Goal: Find specific page/section: Find specific page/section

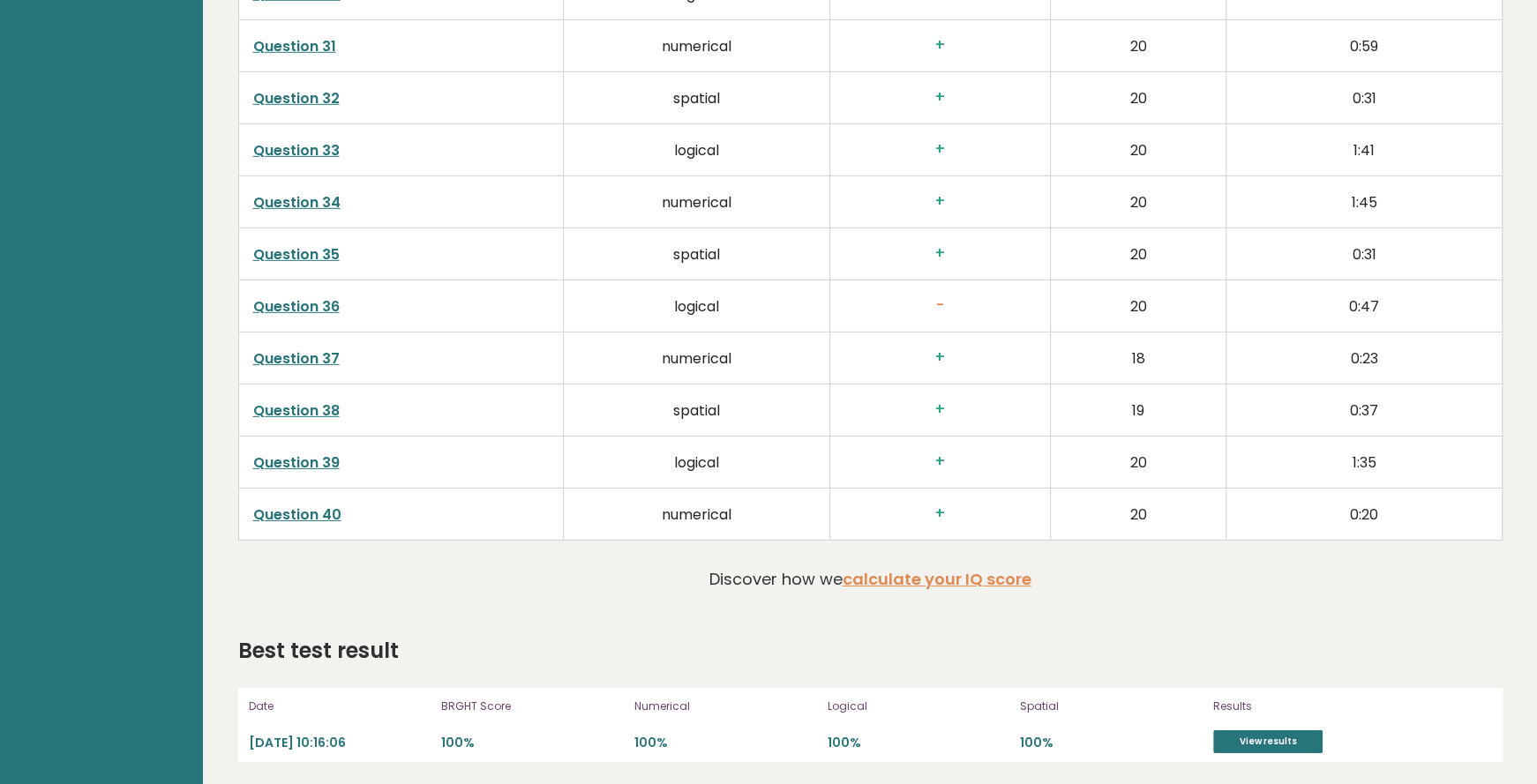
scroll to position [4291, 0]
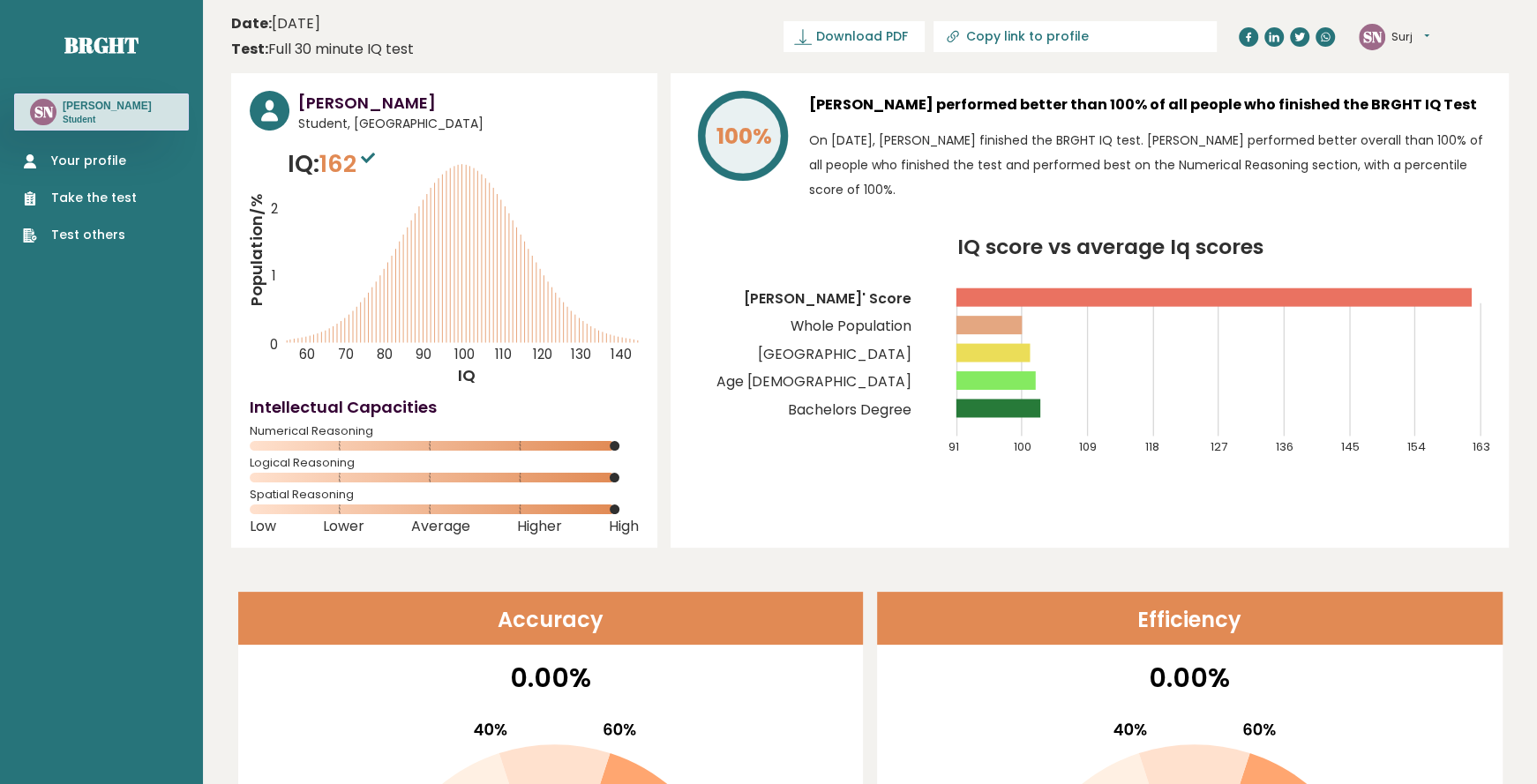
click at [67, 108] on h3 "[PERSON_NAME]" at bounding box center [107, 106] width 89 height 14
click at [1419, 25] on div "SN Surj Dashboard Profile Settings Logout" at bounding box center [1394, 36] width 70 height 26
click at [1409, 44] on button "Surj" at bounding box center [1411, 37] width 38 height 18
click at [1450, 80] on link "Profile" at bounding box center [1438, 88] width 90 height 24
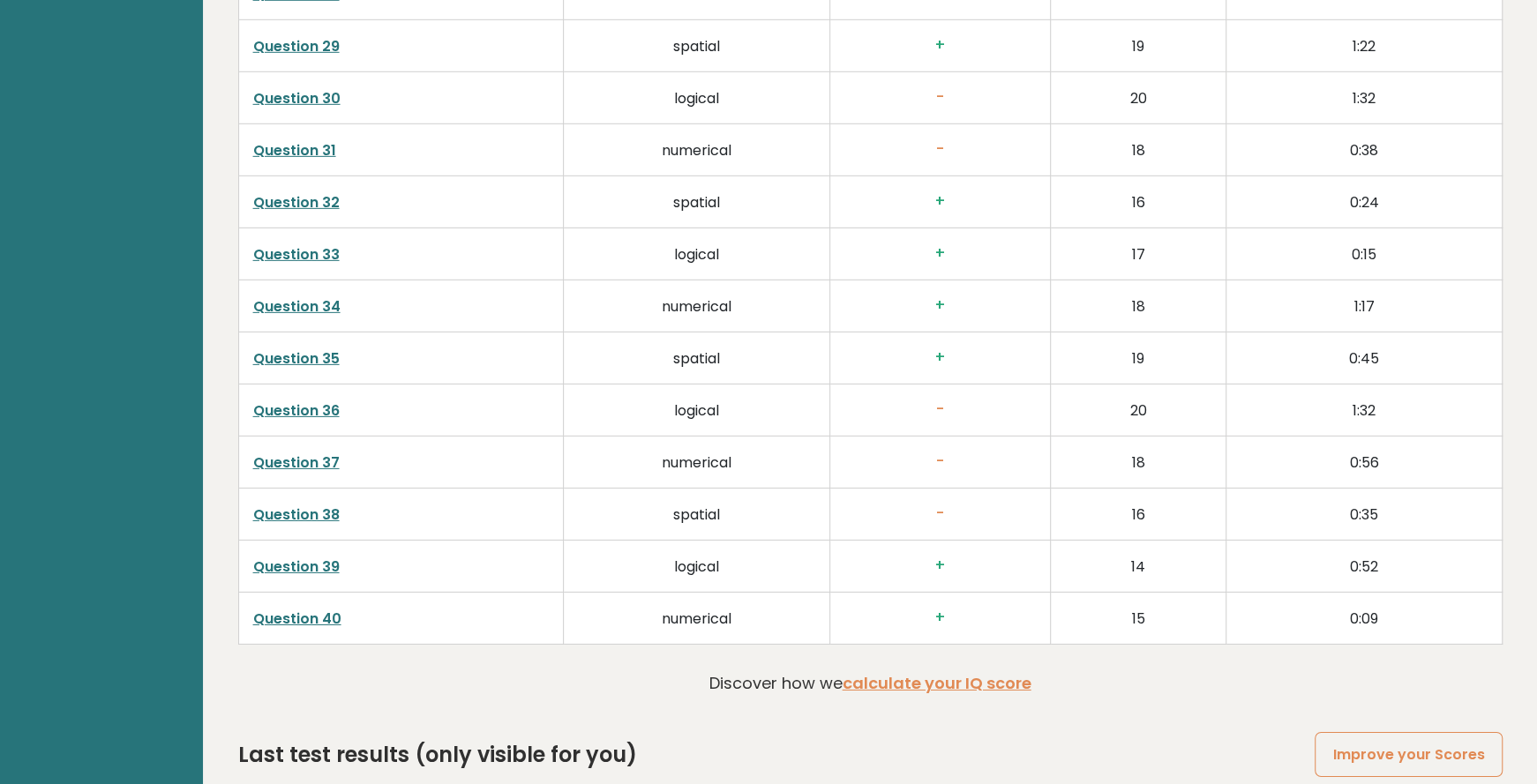
scroll to position [4443, 0]
